Goal: Use online tool/utility: Utilize a website feature to perform a specific function

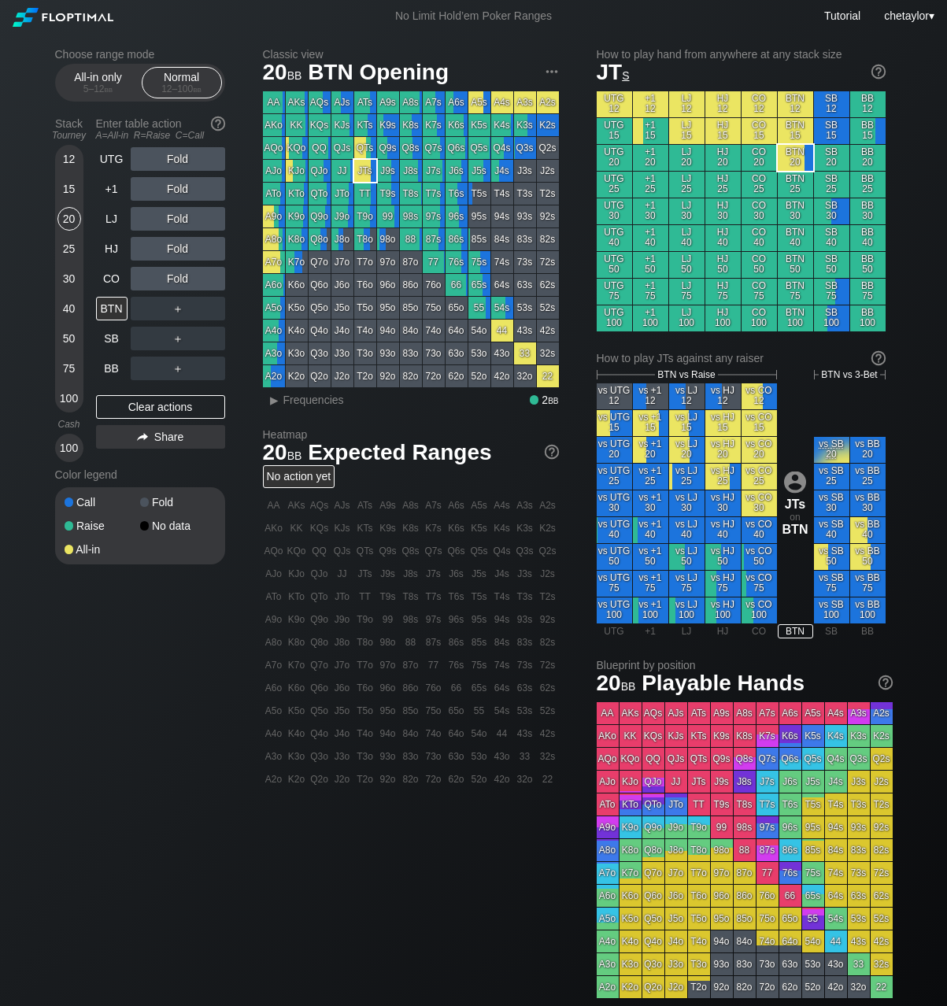
click at [91, 102] on section "Choose range mode All-in only 5 – 12 bb Normal 12 – 100 bb Stack Tourney Enter …" at bounding box center [140, 306] width 170 height 516
click at [94, 85] on div "5 – 12 bb" at bounding box center [98, 88] width 66 height 11
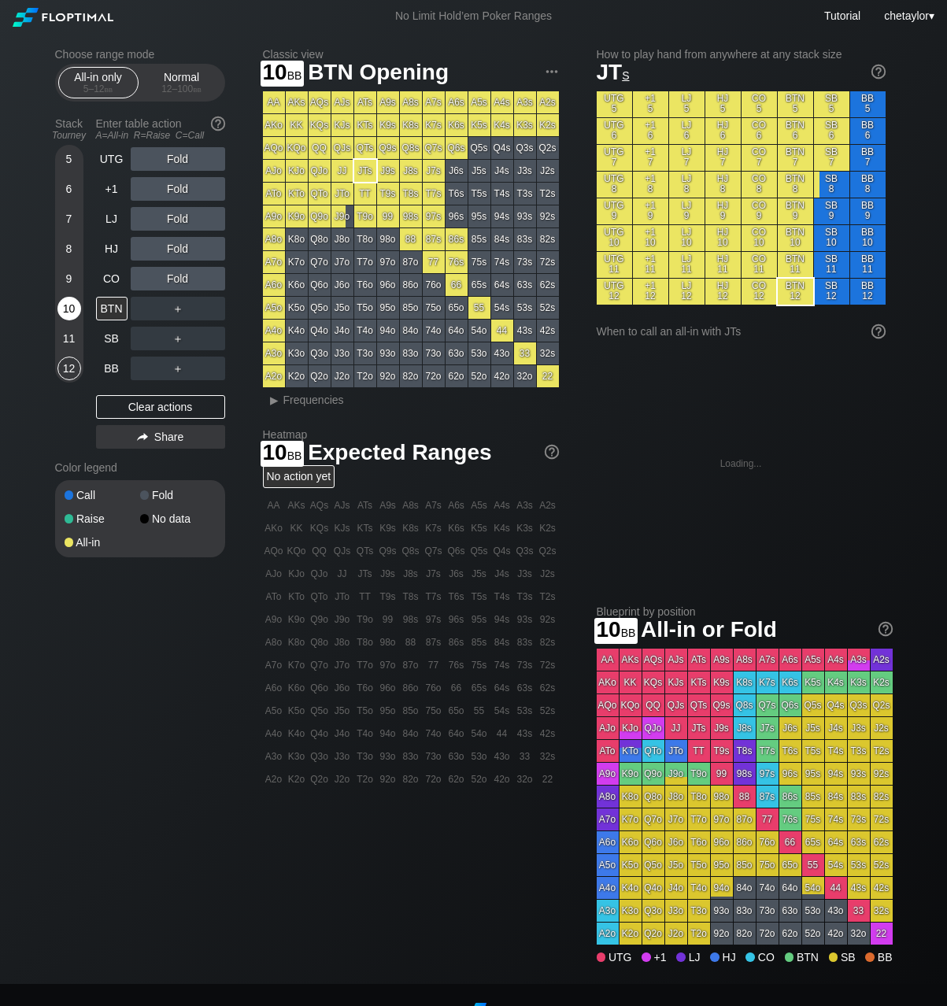
click at [68, 305] on div "10" at bounding box center [69, 309] width 24 height 24
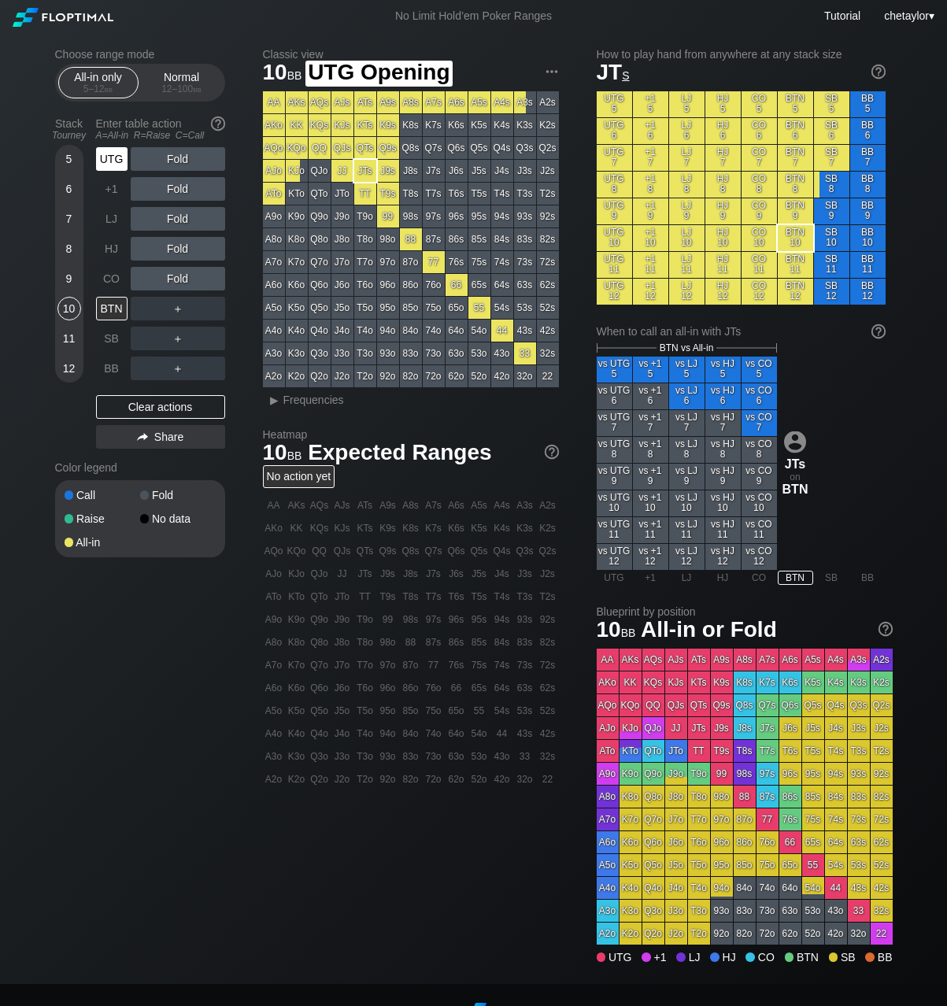
click at [114, 151] on div "UTG" at bounding box center [111, 159] width 31 height 24
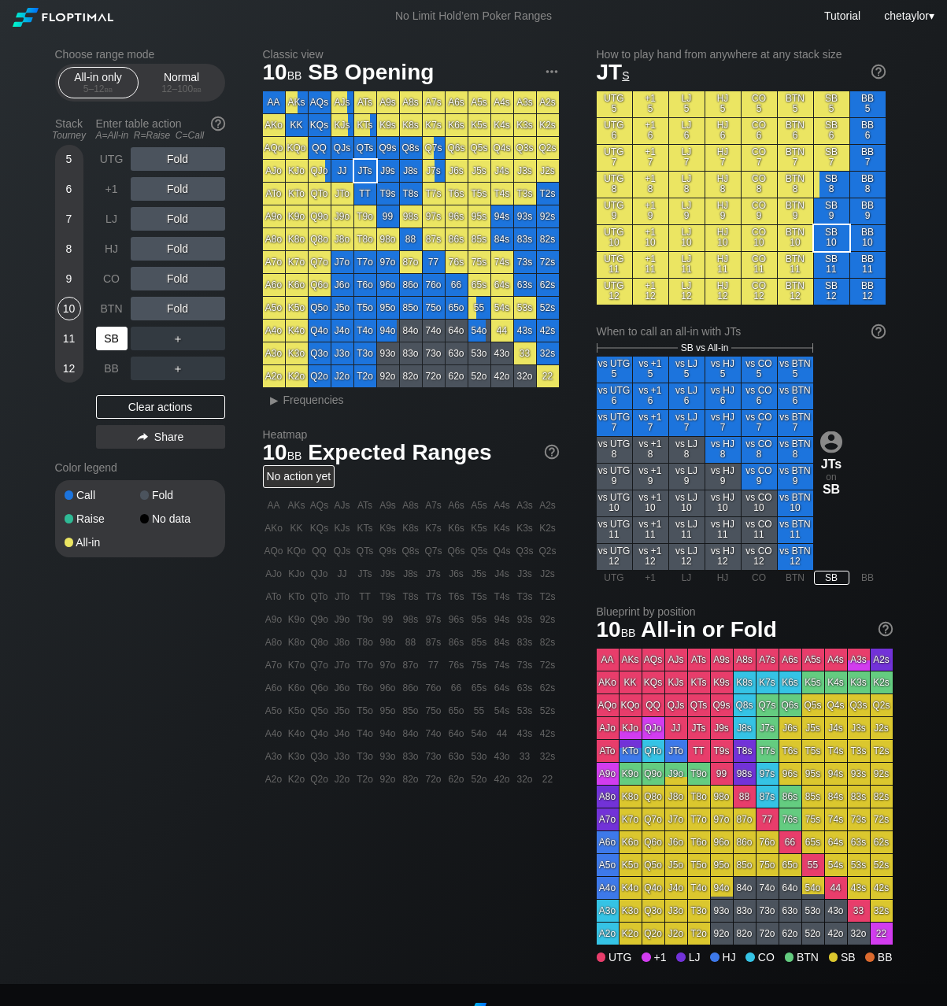
click at [114, 331] on div "SB" at bounding box center [111, 339] width 31 height 24
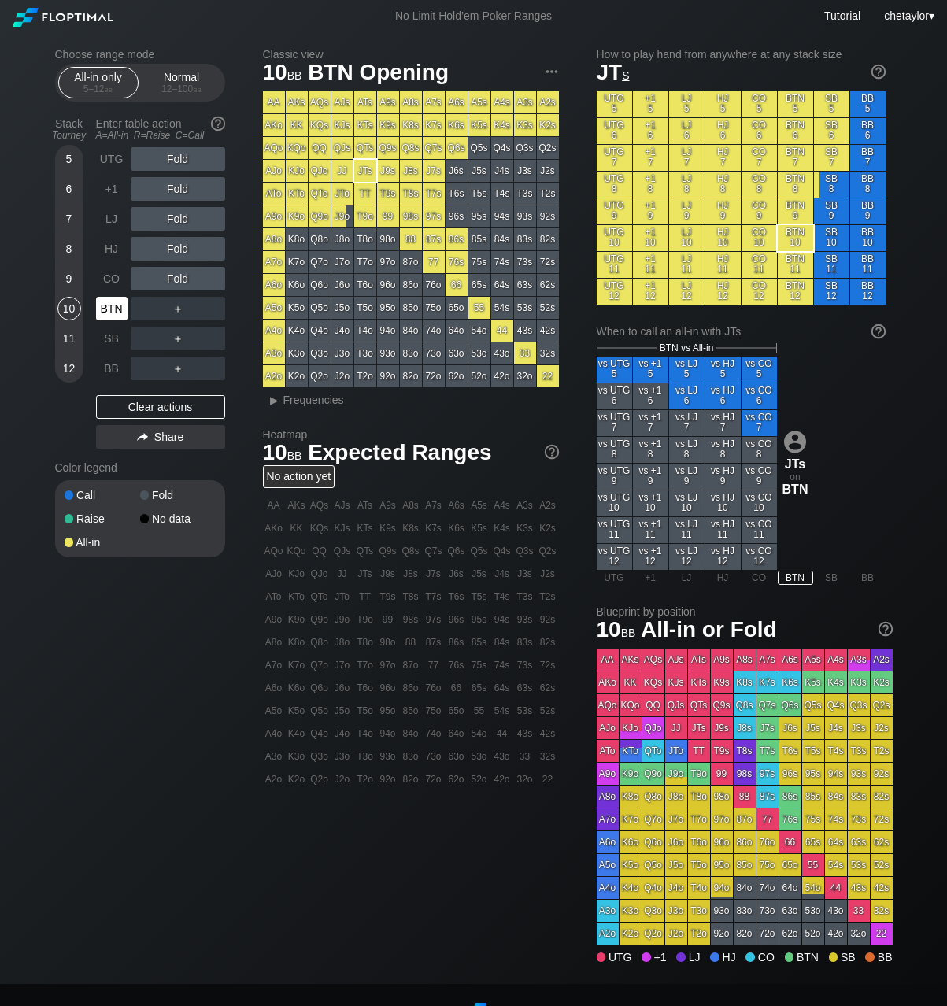
click at [111, 310] on div "BTN" at bounding box center [111, 309] width 31 height 24
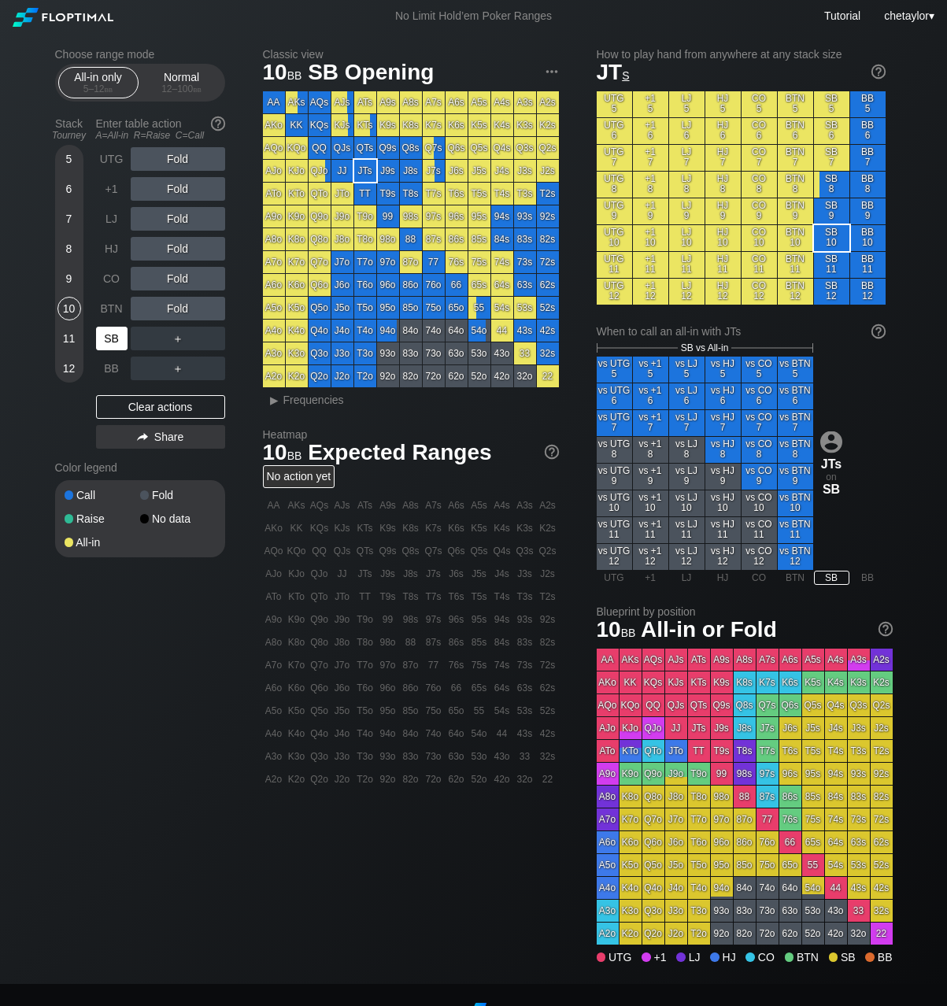
click at [111, 336] on div "SB" at bounding box center [111, 339] width 31 height 24
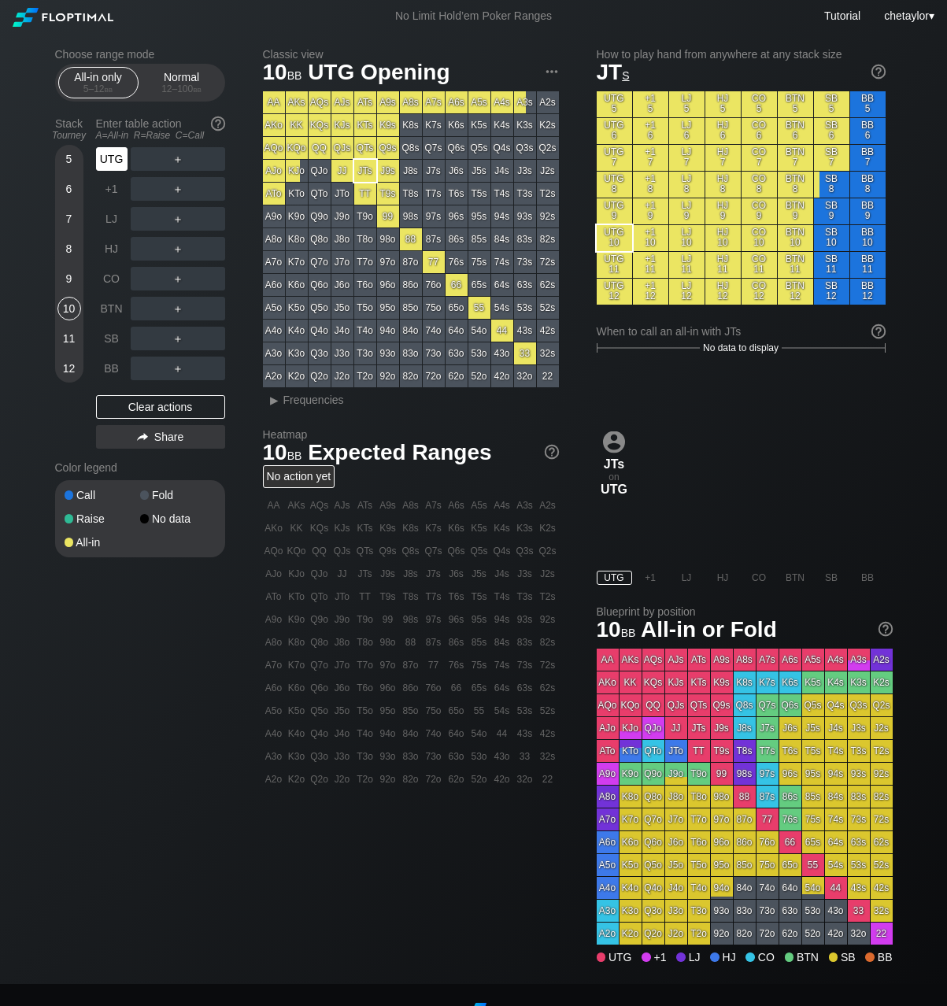
click at [115, 160] on div "UTG" at bounding box center [111, 159] width 31 height 24
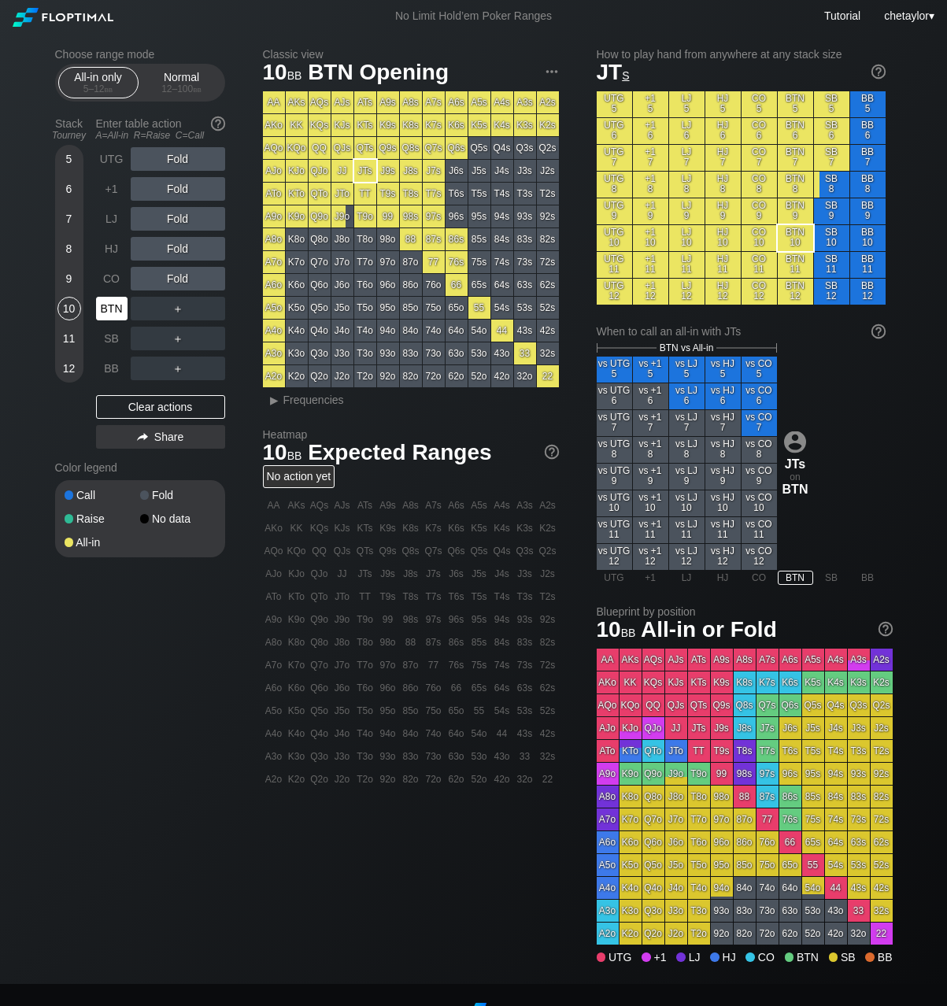
click at [113, 312] on div "BTN" at bounding box center [111, 309] width 31 height 24
click at [302, 396] on span "Frequencies" at bounding box center [313, 400] width 61 height 13
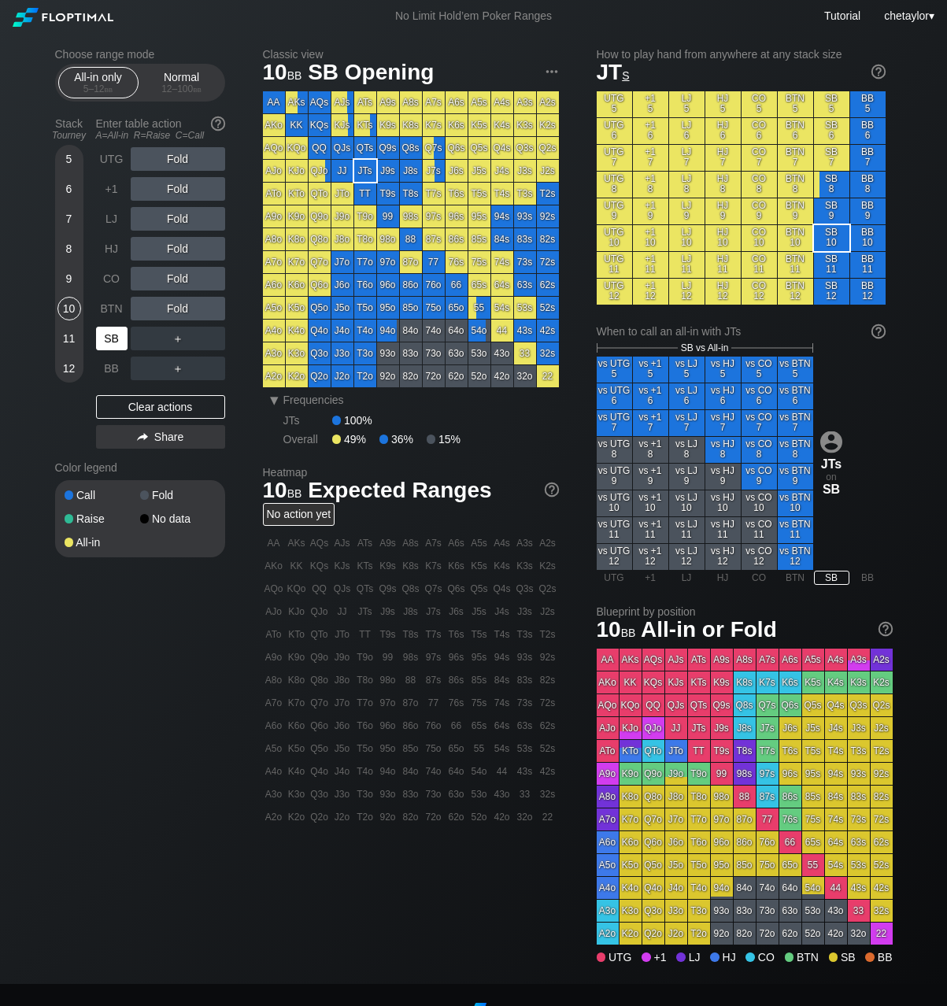
click at [114, 340] on div "SB" at bounding box center [111, 339] width 31 height 24
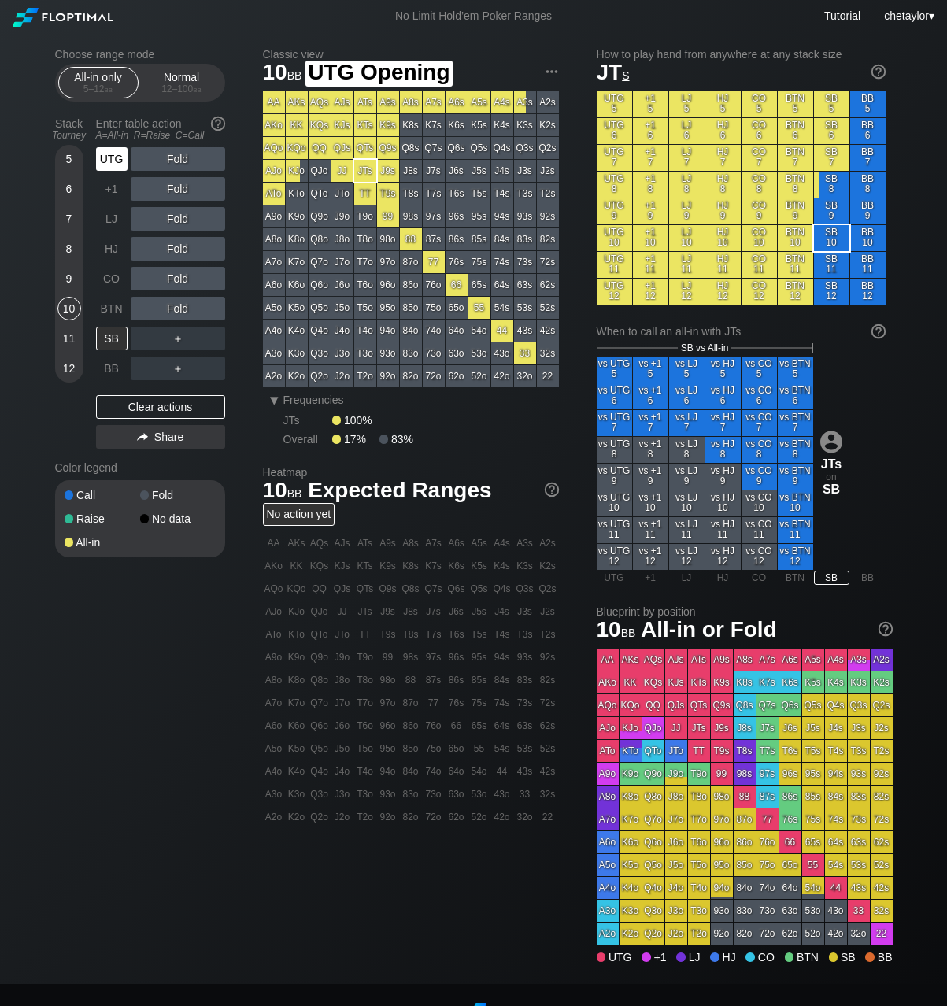
click at [110, 153] on div "UTG" at bounding box center [111, 159] width 31 height 24
